Goal: Task Accomplishment & Management: Use online tool/utility

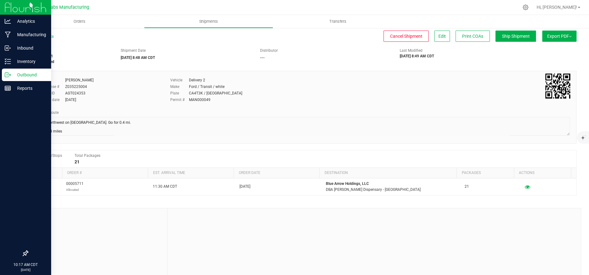
click at [14, 72] on p "Outbound" at bounding box center [29, 74] width 37 height 7
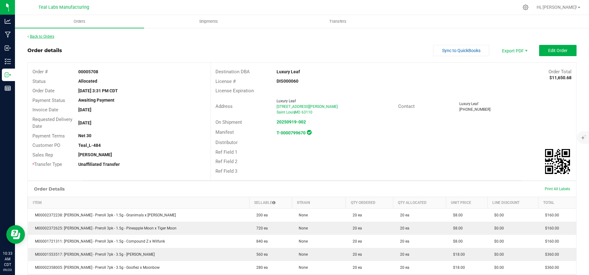
click at [38, 36] on link "Back to Orders" at bounding box center [40, 36] width 27 height 4
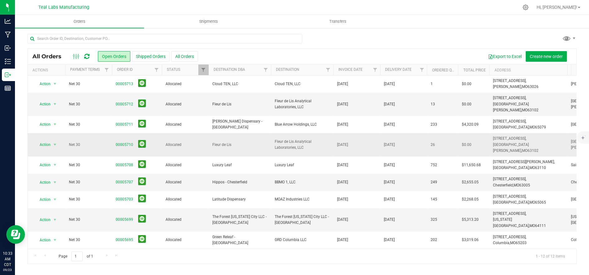
scroll to position [39, 0]
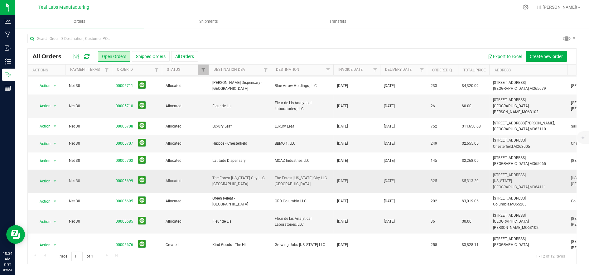
click at [223, 175] on span "The Forest Kansas City LLC - Westport" at bounding box center [239, 181] width 55 height 12
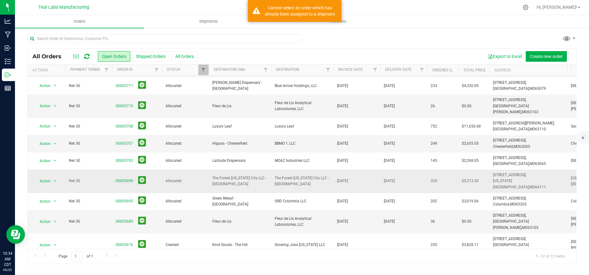
scroll to position [0, 0]
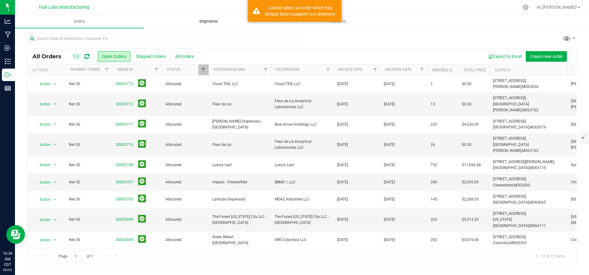
click at [210, 22] on span "Shipments" at bounding box center [209, 22] width 36 height 6
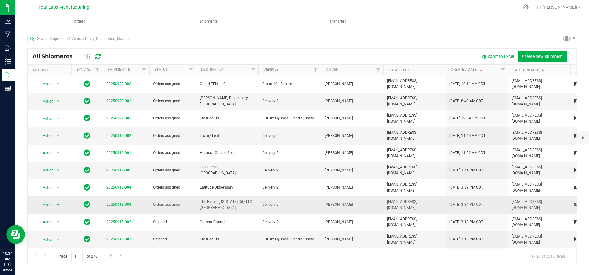
click at [51, 201] on span "Action" at bounding box center [45, 205] width 17 height 9
click at [50, 242] on li "Ship shipment" at bounding box center [60, 246] width 46 height 9
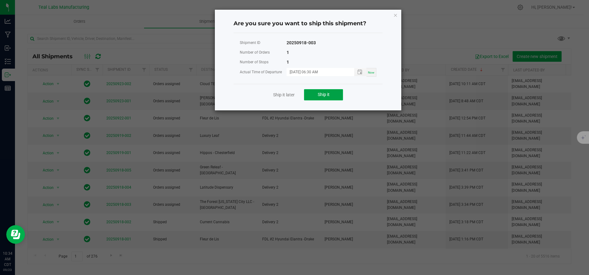
click at [311, 97] on button "Ship it" at bounding box center [323, 94] width 39 height 11
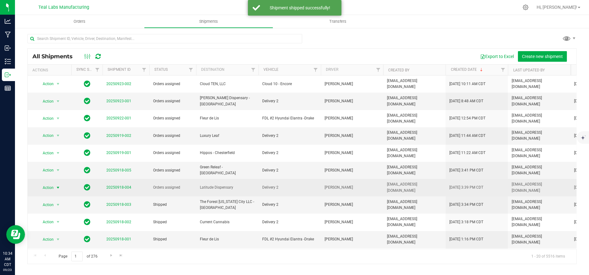
click at [43, 183] on span "Action" at bounding box center [45, 187] width 17 height 9
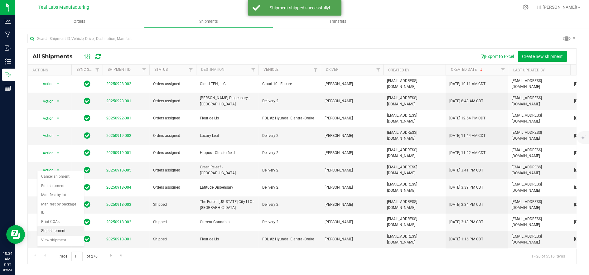
click at [53, 226] on li "Ship shipment" at bounding box center [60, 230] width 46 height 9
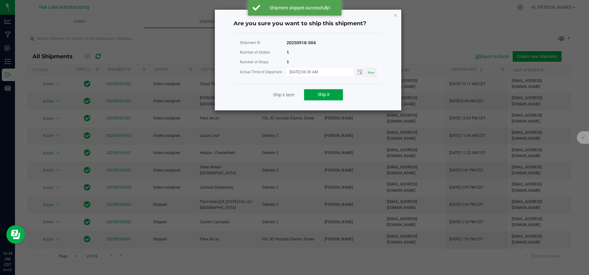
click at [313, 97] on button "Ship it" at bounding box center [323, 94] width 39 height 11
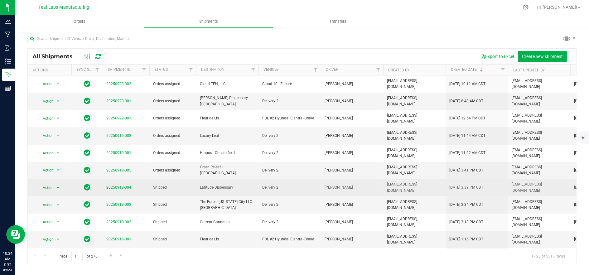
click at [42, 183] on span "Action" at bounding box center [45, 187] width 17 height 9
click at [161, 185] on span "Shipped" at bounding box center [172, 188] width 39 height 6
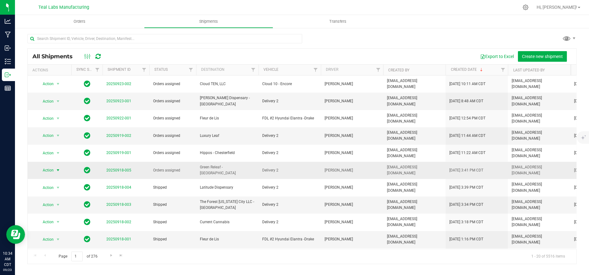
click at [48, 166] on span "Action" at bounding box center [45, 170] width 17 height 9
click at [56, 212] on li "Ship shipment" at bounding box center [60, 216] width 46 height 9
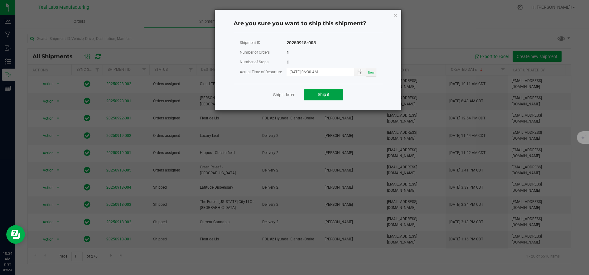
click at [332, 99] on button "Ship it" at bounding box center [323, 94] width 39 height 11
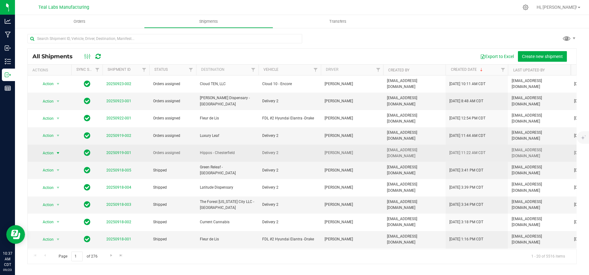
drag, startPoint x: 51, startPoint y: 138, endPoint x: 52, endPoint y: 135, distance: 3.4
click at [51, 149] on span "Action" at bounding box center [45, 153] width 17 height 9
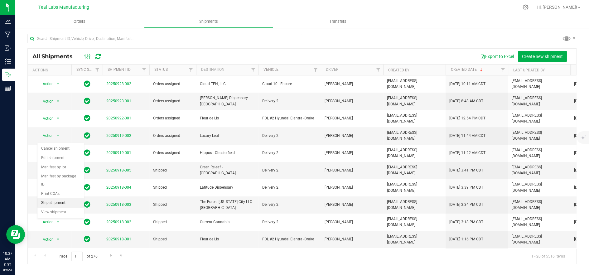
click at [65, 198] on li "Ship shipment" at bounding box center [60, 202] width 46 height 9
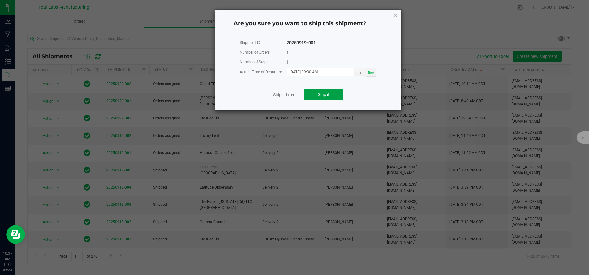
click at [341, 98] on button "Ship it" at bounding box center [323, 94] width 39 height 11
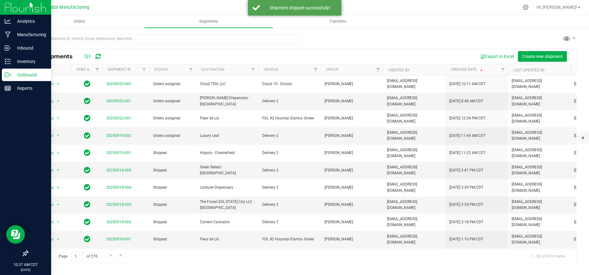
click at [12, 74] on p "Outbound" at bounding box center [29, 74] width 37 height 7
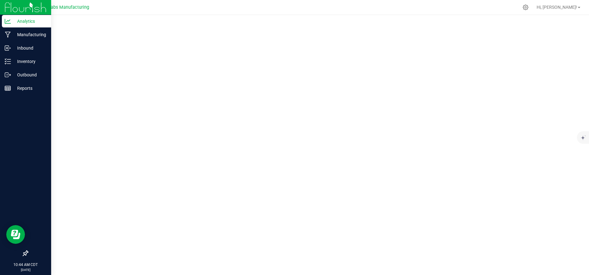
click at [9, 4] on img at bounding box center [26, 7] width 42 height 15
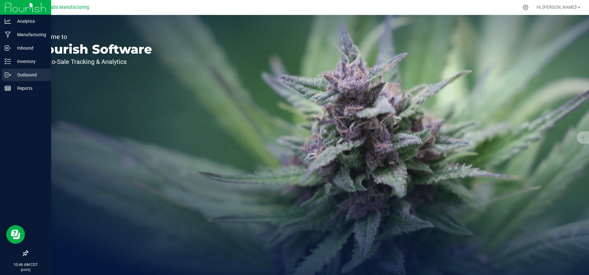
click at [14, 74] on p "Outbound" at bounding box center [29, 74] width 37 height 7
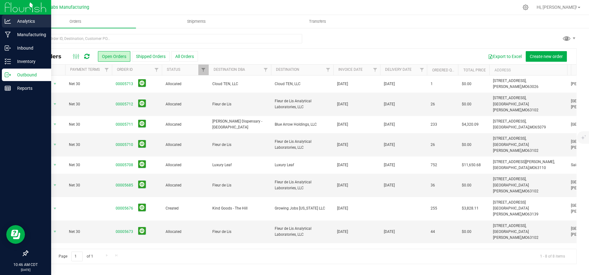
click at [2, 19] on div "Analytics" at bounding box center [26, 21] width 49 height 12
